Goal: Use online tool/utility: Utilize a website feature to perform a specific function

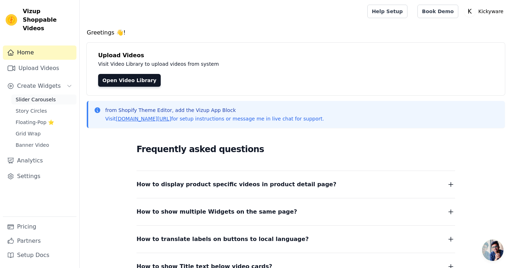
click at [47, 96] on span "Slider Carousels" at bounding box center [36, 99] width 40 height 7
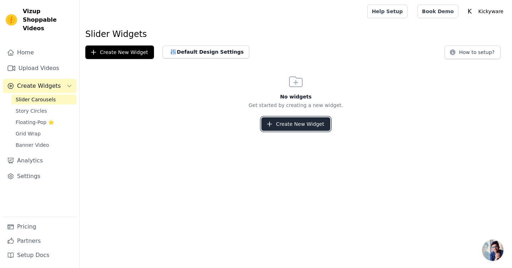
click at [295, 127] on button "Create New Widget" at bounding box center [295, 124] width 69 height 14
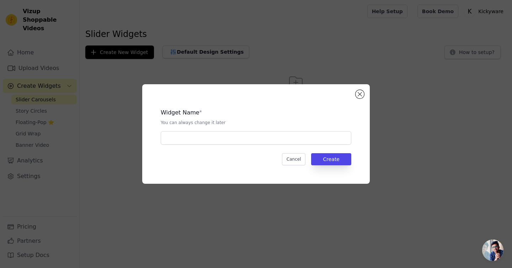
click at [251, 145] on div "Widget Name * You can always change it later Cancel Create" at bounding box center [256, 134] width 205 height 77
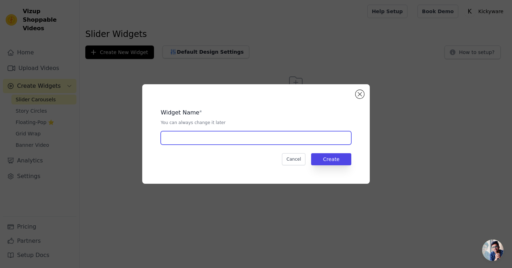
click at [249, 139] on input "text" at bounding box center [256, 138] width 191 height 14
type input "Insta"
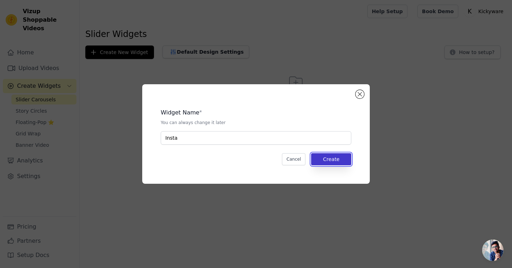
click at [343, 158] on button "Create" at bounding box center [331, 159] width 40 height 12
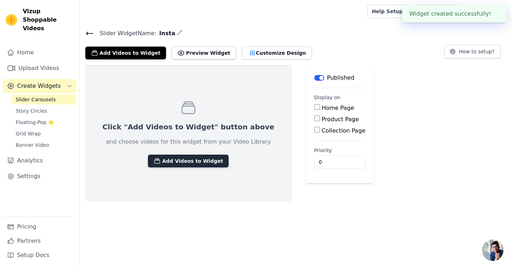
click at [176, 163] on button "Add Videos to Widget" at bounding box center [188, 161] width 81 height 13
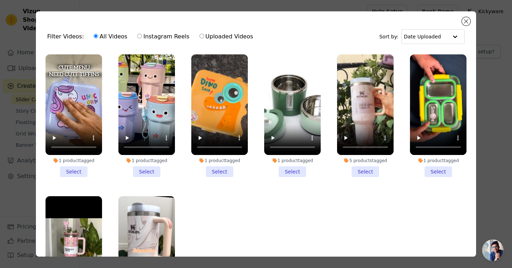
click at [73, 170] on li "1 product tagged Select" at bounding box center [74, 115] width 57 height 123
click at [0, 0] on input "1 product tagged Select" at bounding box center [0, 0] width 0 height 0
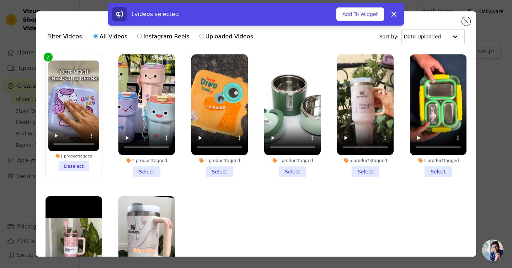
click at [145, 170] on li "1 product tagged Select" at bounding box center [146, 115] width 57 height 123
click at [0, 0] on input "1 product tagged Select" at bounding box center [0, 0] width 0 height 0
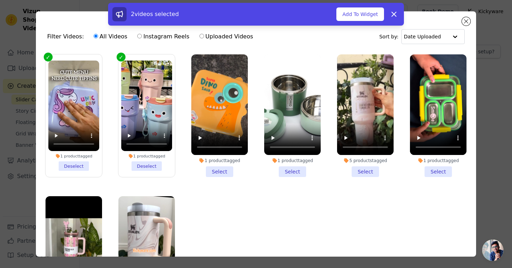
click at [218, 171] on li "1 product tagged Select" at bounding box center [219, 115] width 57 height 123
click at [0, 0] on input "1 product tagged Select" at bounding box center [0, 0] width 0 height 0
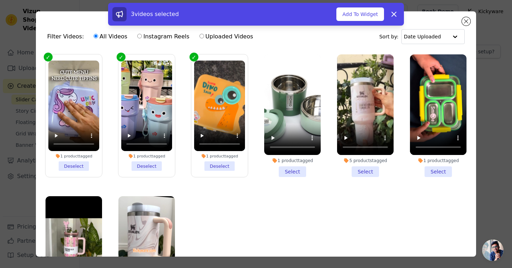
click at [299, 174] on li "1 product tagged Select" at bounding box center [292, 115] width 57 height 123
click at [0, 0] on input "1 product tagged Select" at bounding box center [0, 0] width 0 height 0
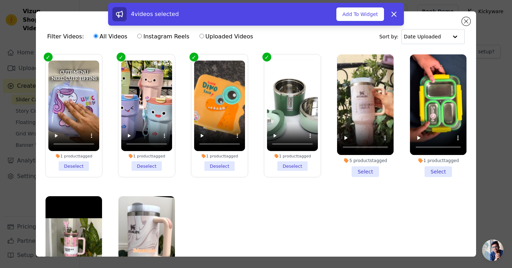
click at [443, 174] on li "1 product tagged Select" at bounding box center [438, 115] width 57 height 123
click at [0, 0] on input "1 product tagged Select" at bounding box center [0, 0] width 0 height 0
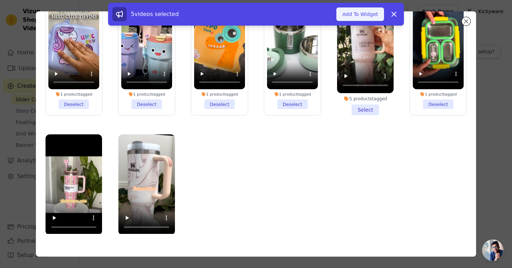
click at [354, 14] on button "Add To Widget" at bounding box center [361, 14] width 48 height 14
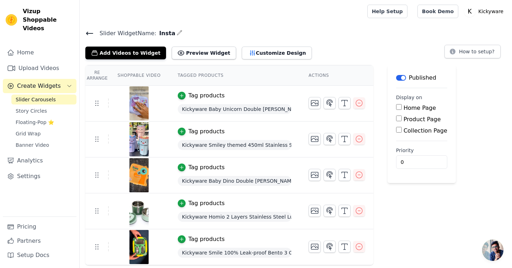
click at [399, 109] on input "Home Page" at bounding box center [399, 107] width 6 height 6
checkbox input "true"
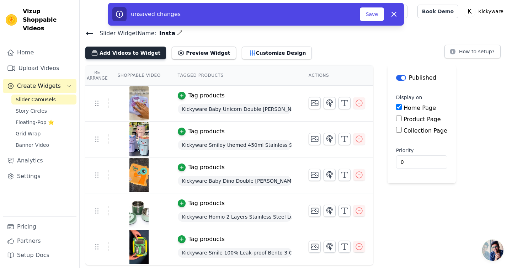
click at [125, 52] on button "Add Videos to Widget" at bounding box center [125, 53] width 81 height 13
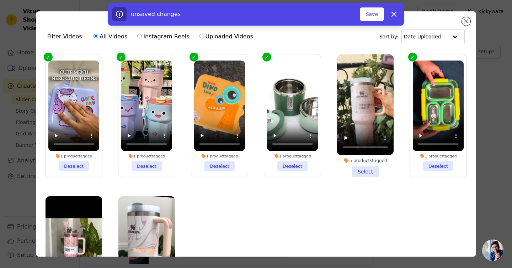
click at [367, 173] on li "5 products tagged Select" at bounding box center [365, 115] width 57 height 123
click at [0, 0] on input "5 products tagged Select" at bounding box center [0, 0] width 0 height 0
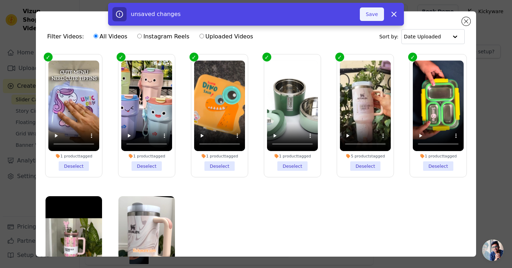
click at [373, 14] on button "Save" at bounding box center [372, 14] width 24 height 14
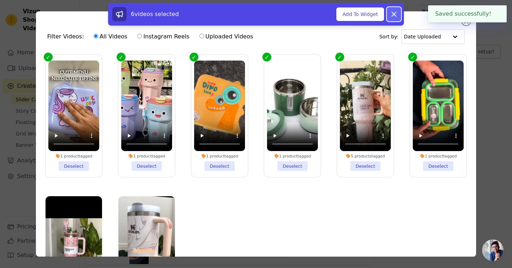
click at [396, 14] on icon at bounding box center [394, 14] width 9 height 9
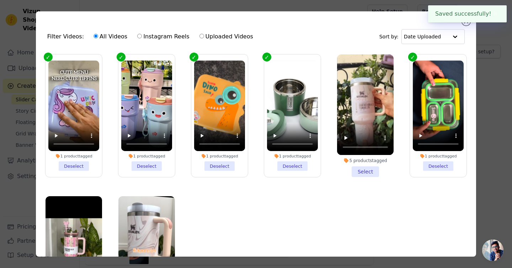
click at [365, 170] on li "5 products tagged Select" at bounding box center [365, 115] width 57 height 123
click at [0, 0] on input "5 products tagged Select" at bounding box center [0, 0] width 0 height 0
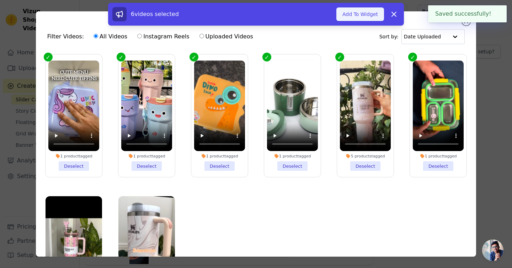
click at [362, 17] on button "Add To Widget" at bounding box center [361, 14] width 48 height 14
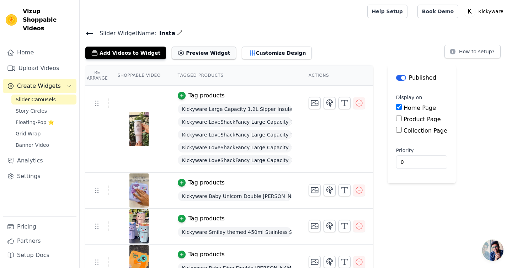
click at [195, 52] on button "Preview Widget" at bounding box center [204, 53] width 64 height 13
click at [470, 53] on button "How to setup?" at bounding box center [473, 52] width 56 height 14
